Goal: Navigation & Orientation: Find specific page/section

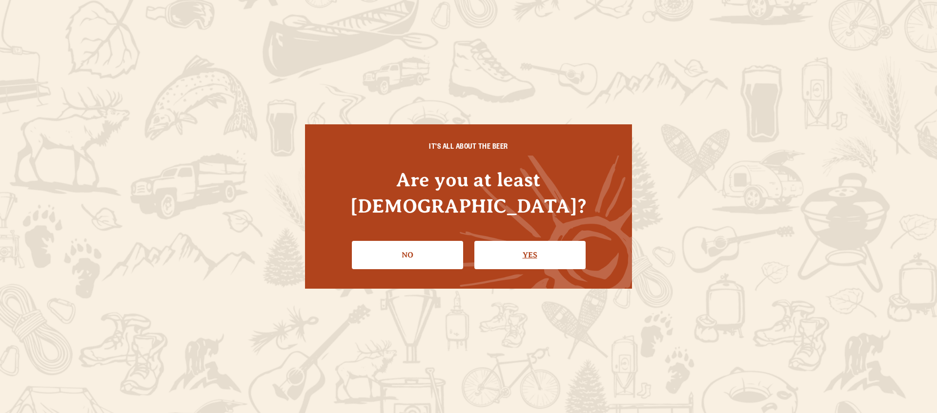
click at [500, 241] on link "Yes" at bounding box center [529, 255] width 111 height 28
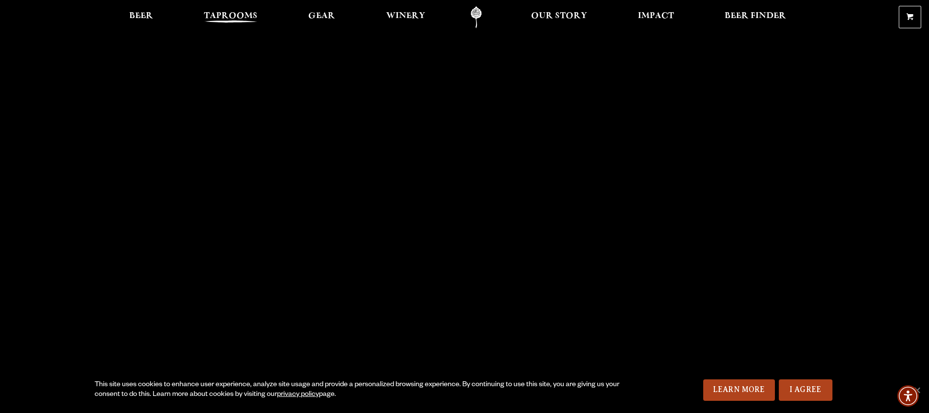
click at [223, 15] on span "Taprooms" at bounding box center [231, 16] width 54 height 8
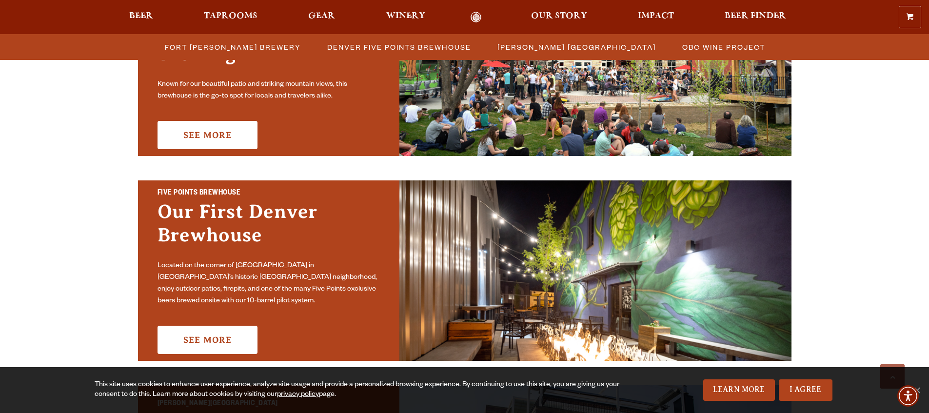
scroll to position [272, 0]
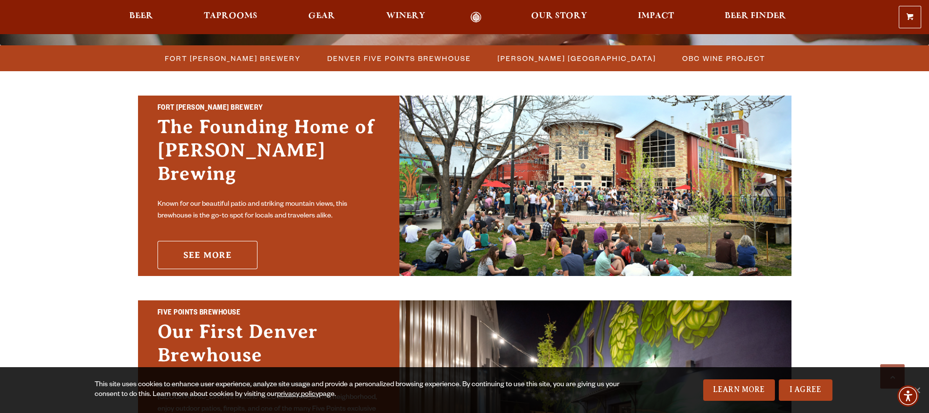
click at [241, 243] on link "See More" at bounding box center [208, 255] width 100 height 28
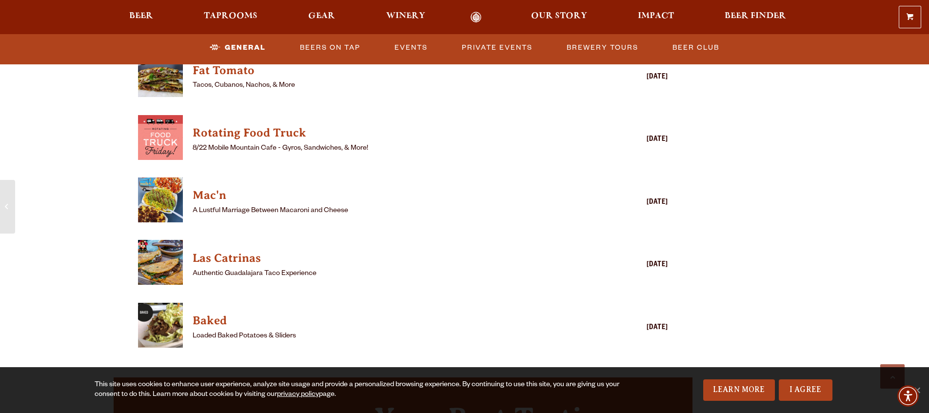
scroll to position [1531, 0]
